Goal: Transaction & Acquisition: Purchase product/service

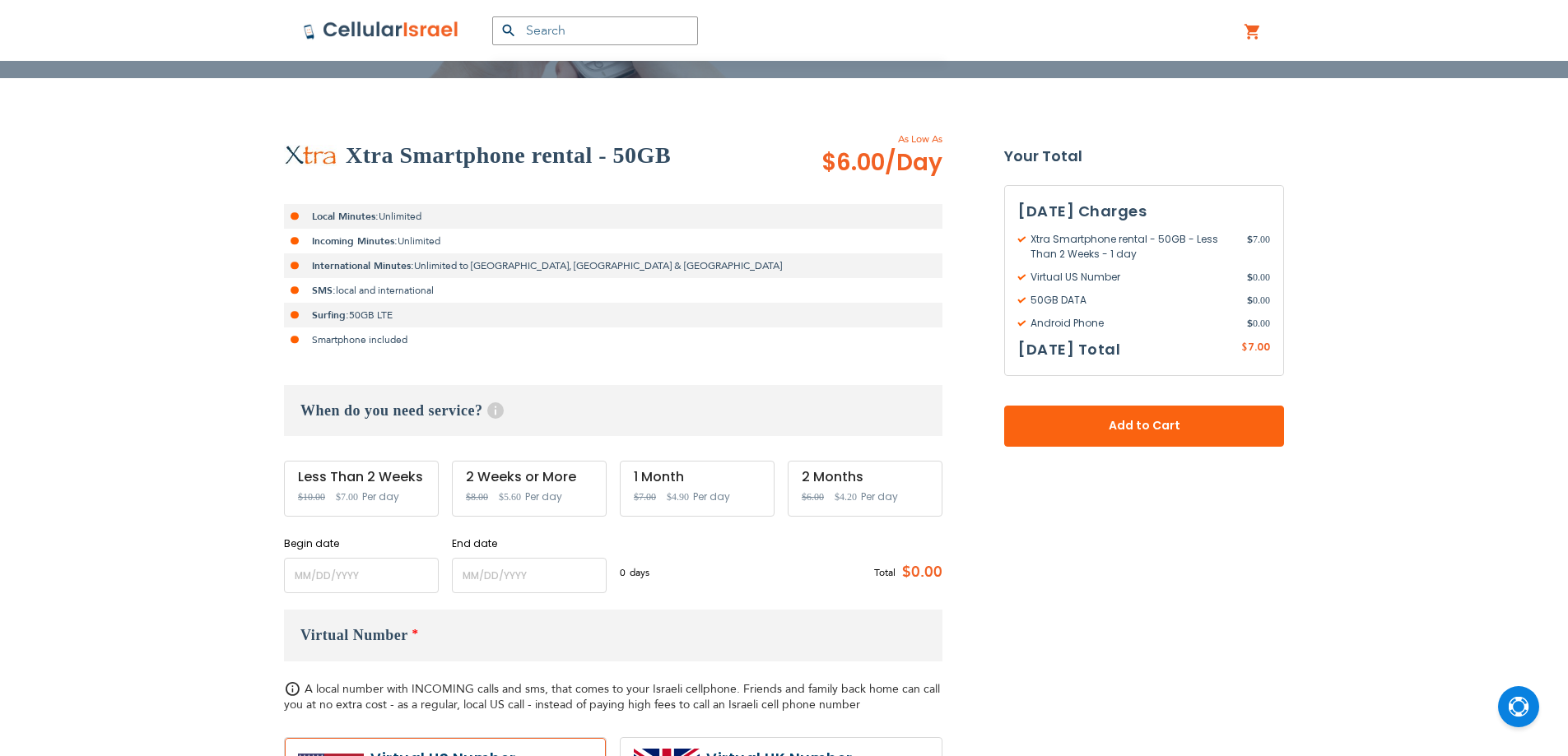
scroll to position [274, 0]
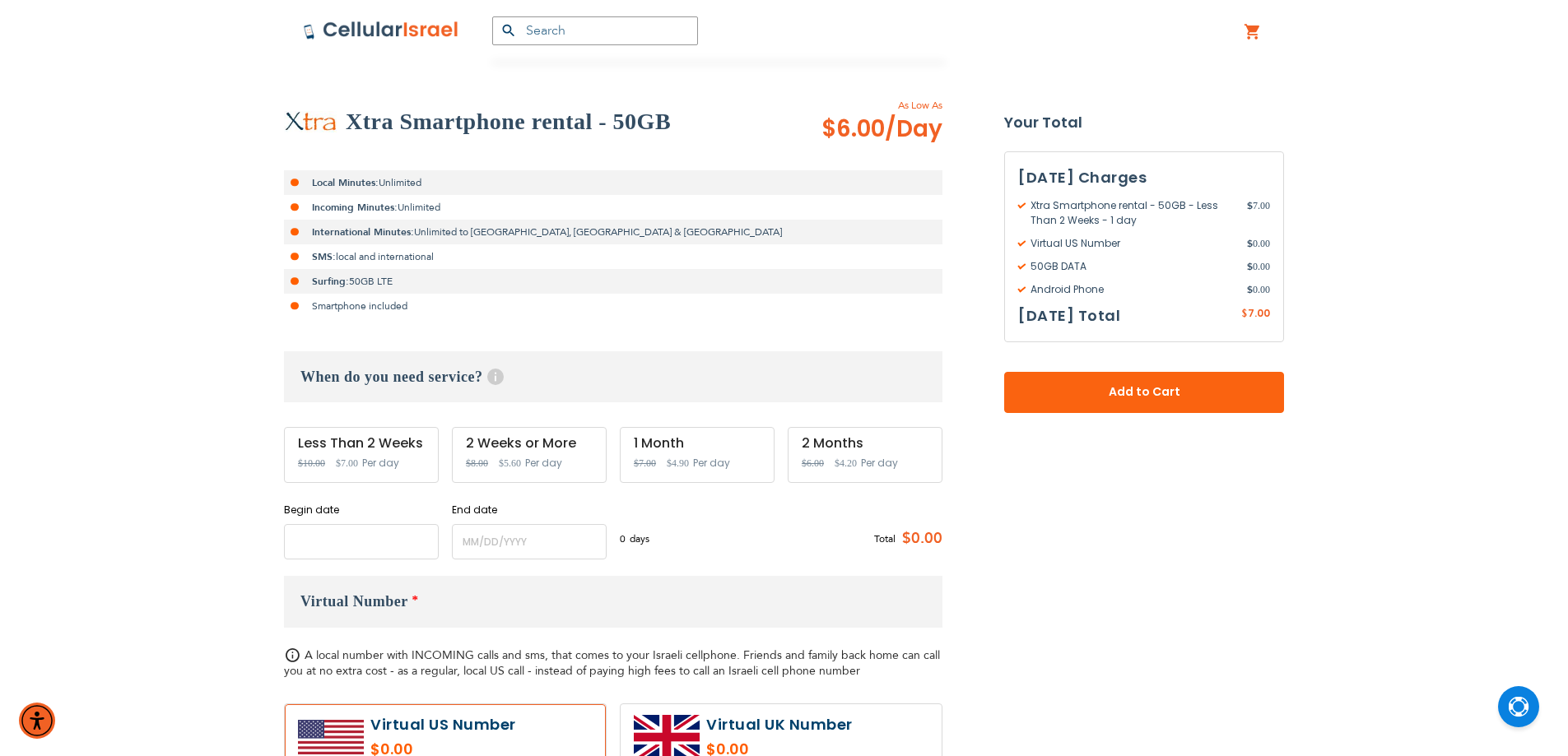
click at [406, 530] on input "name" at bounding box center [361, 542] width 155 height 35
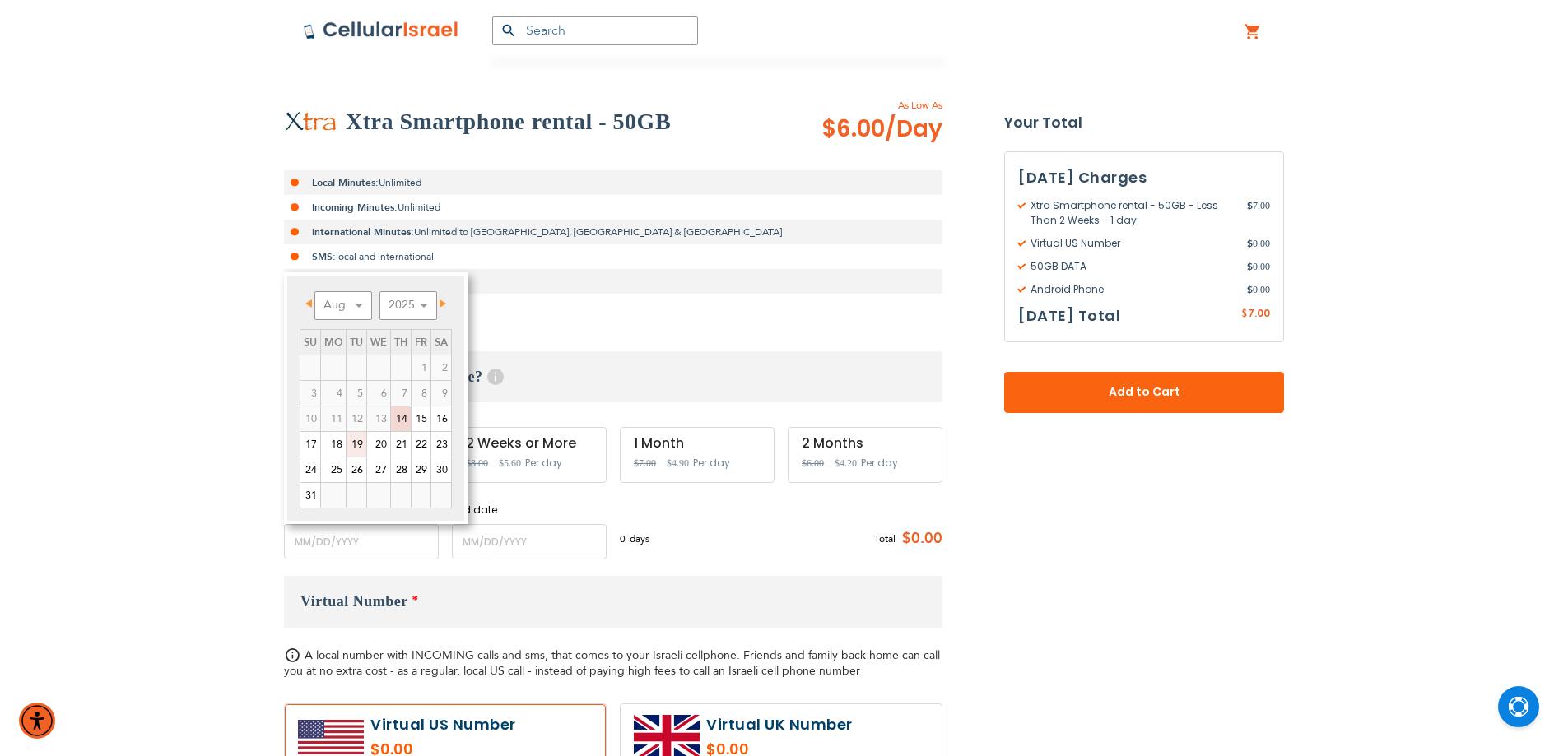
click at [358, 442] on link "19" at bounding box center [356, 444] width 19 height 24
type input "[DATE]"
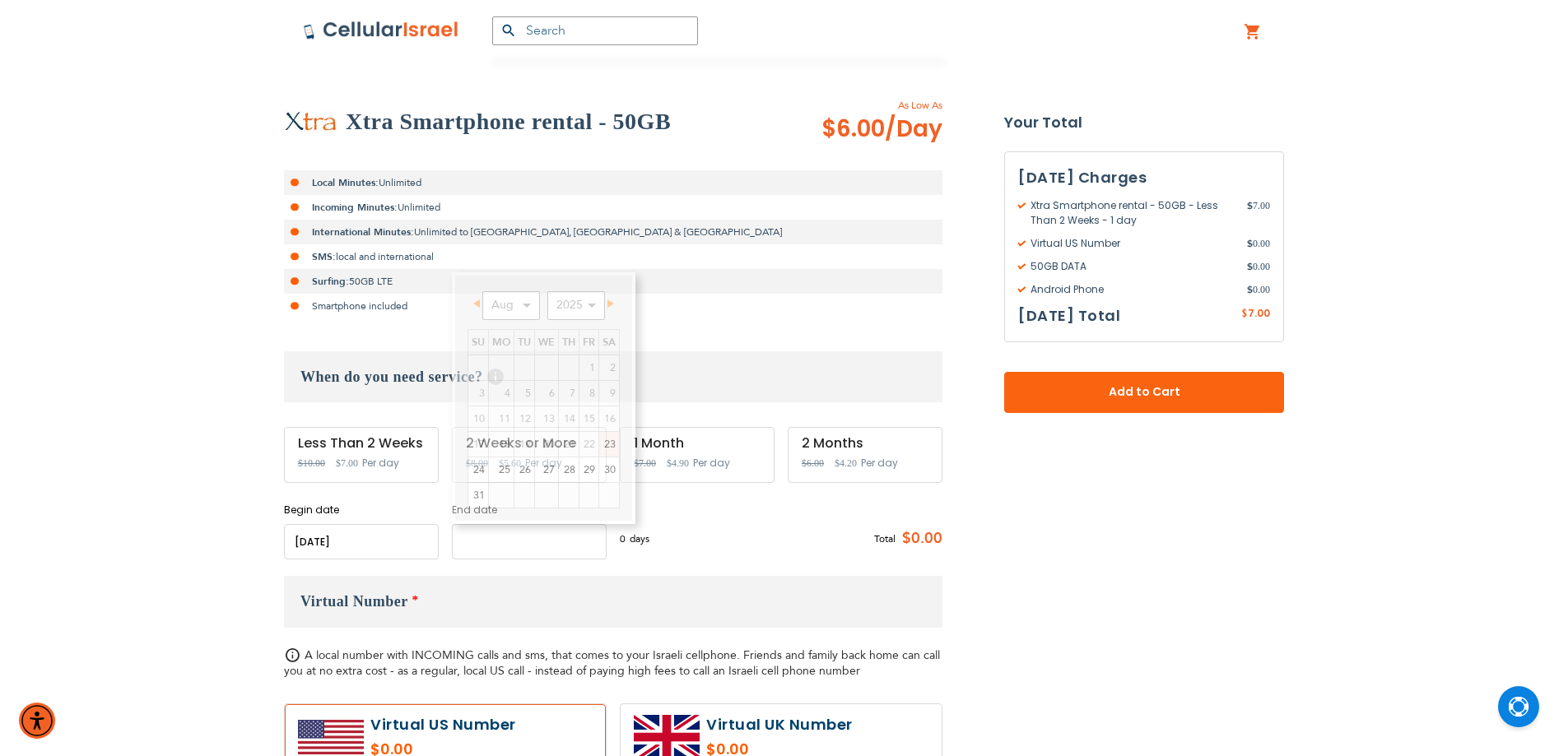
click at [483, 536] on input "name" at bounding box center [529, 542] width 155 height 35
click at [523, 470] on link "26" at bounding box center [524, 469] width 19 height 24
type input "[DATE]"
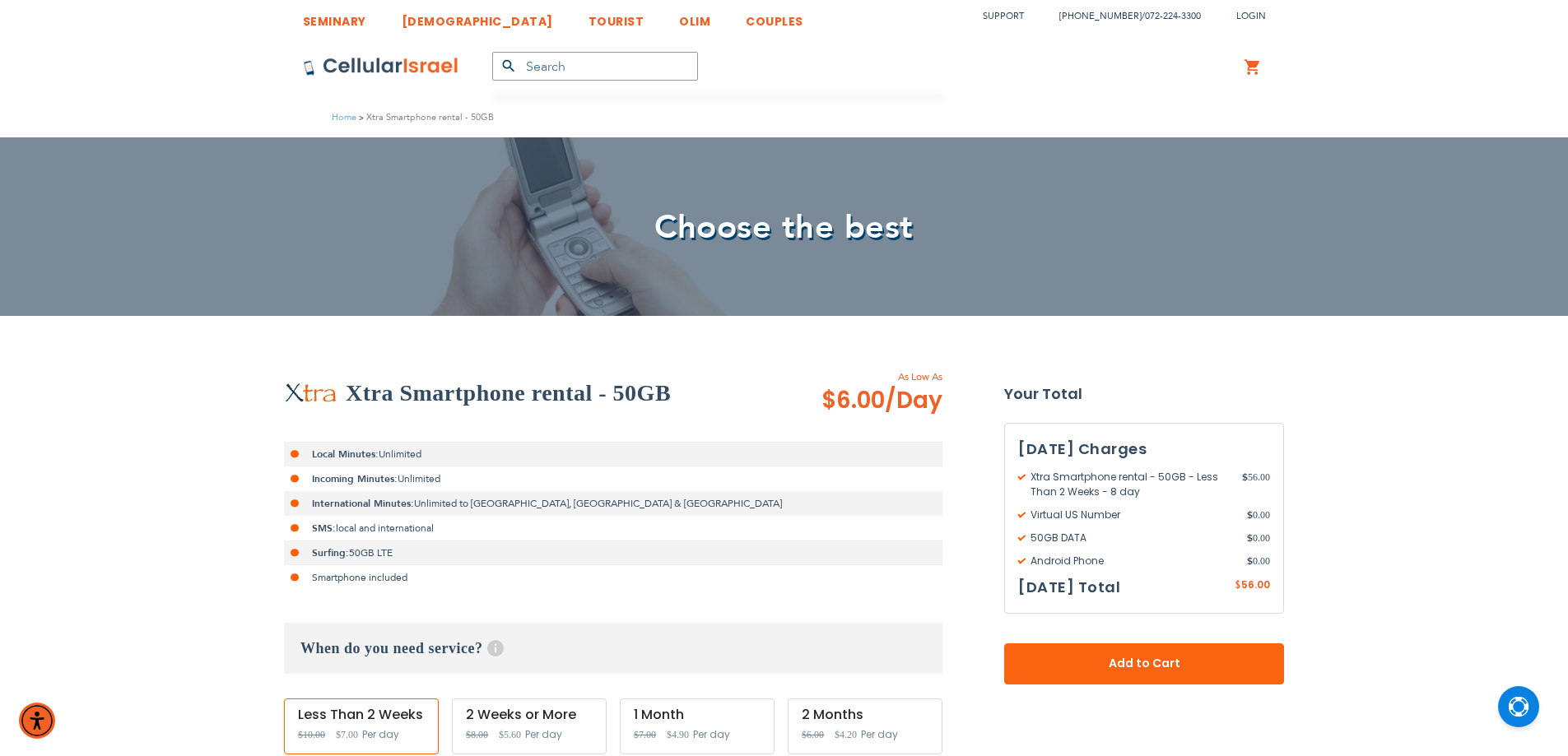
scroll to position [0, 0]
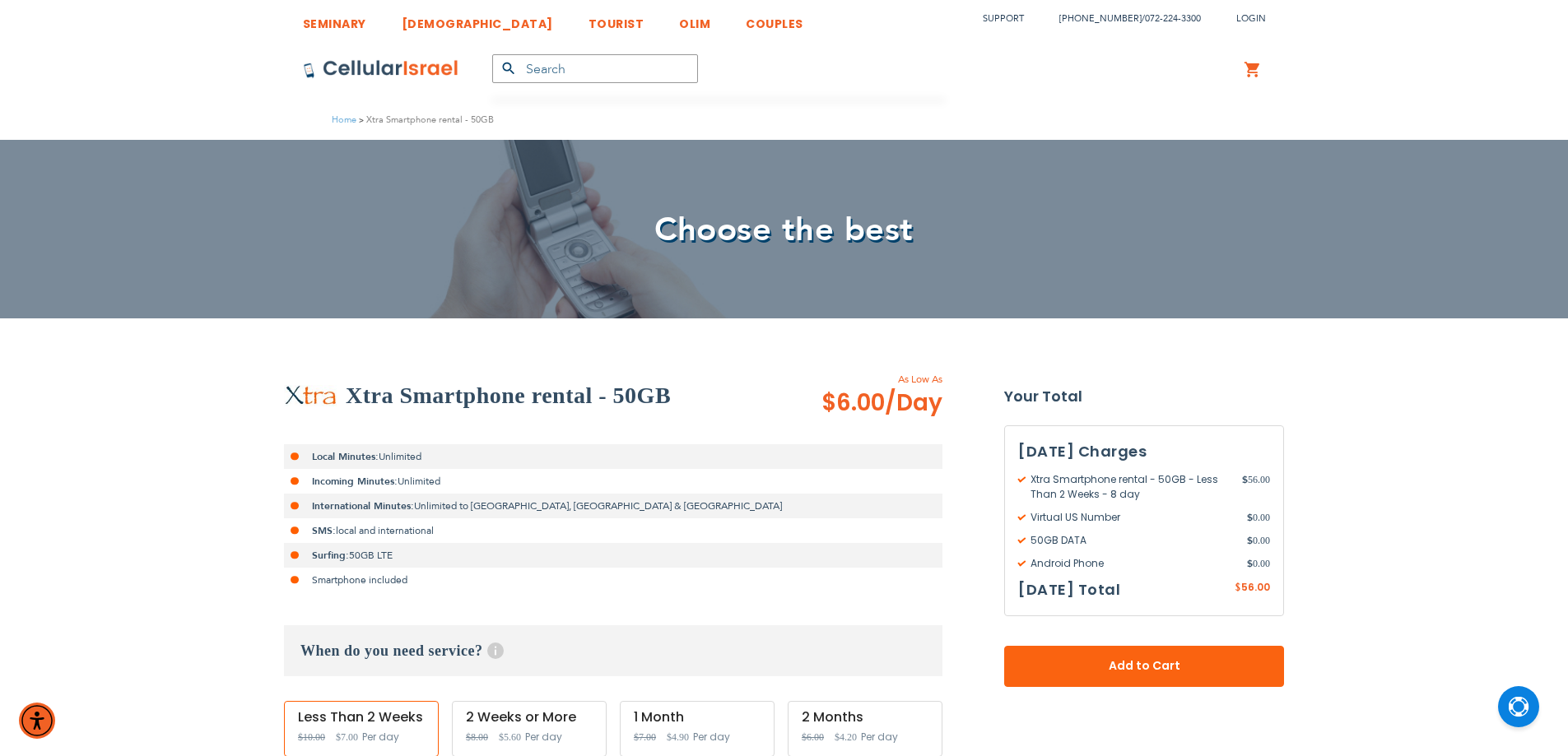
click at [359, 402] on h2 "Xtra Smartphone rental - 50GB" at bounding box center [508, 396] width 325 height 33
drag, startPoint x: 359, startPoint y: 402, endPoint x: 344, endPoint y: 413, distance: 18.6
click at [344, 413] on div "Xtra Smartphone rental - 50GB As Low As $6.00 /Day" at bounding box center [613, 395] width 658 height 48
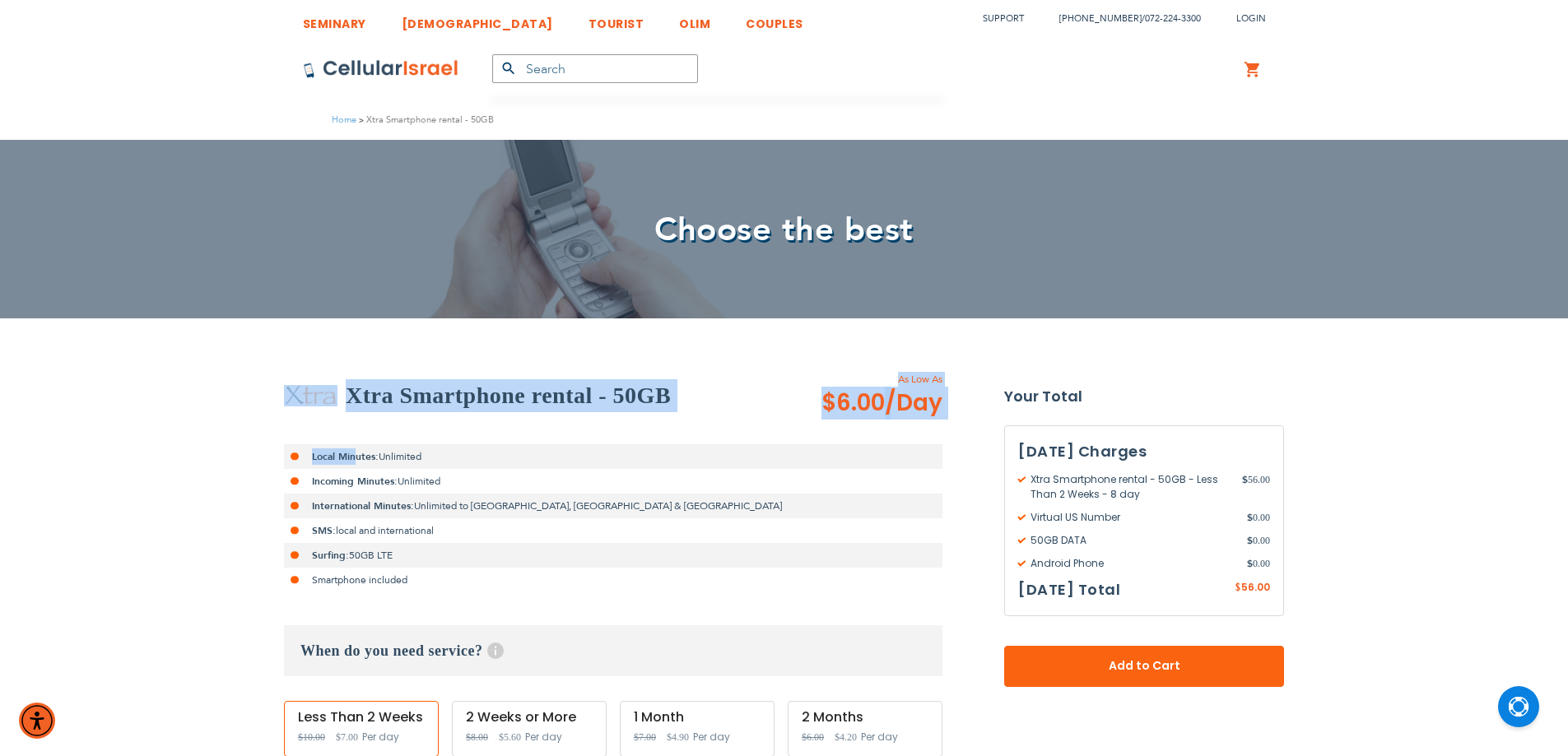
drag, startPoint x: 242, startPoint y: 391, endPoint x: 358, endPoint y: 434, distance: 123.7
